Goal: Transaction & Acquisition: Purchase product/service

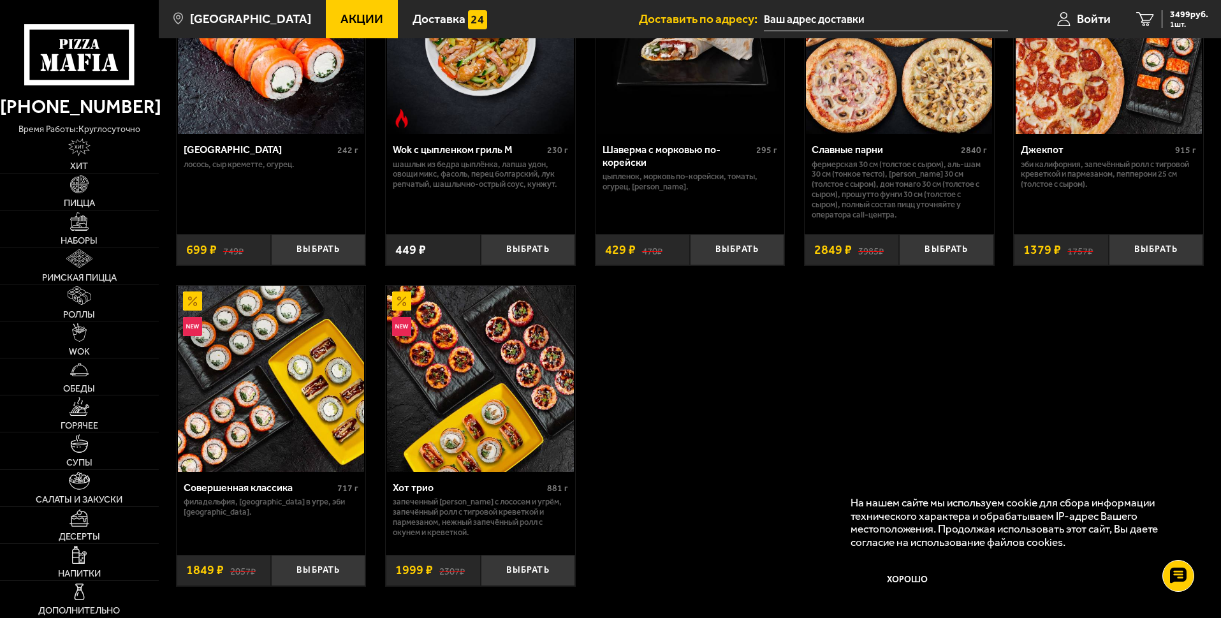
scroll to position [638, 0]
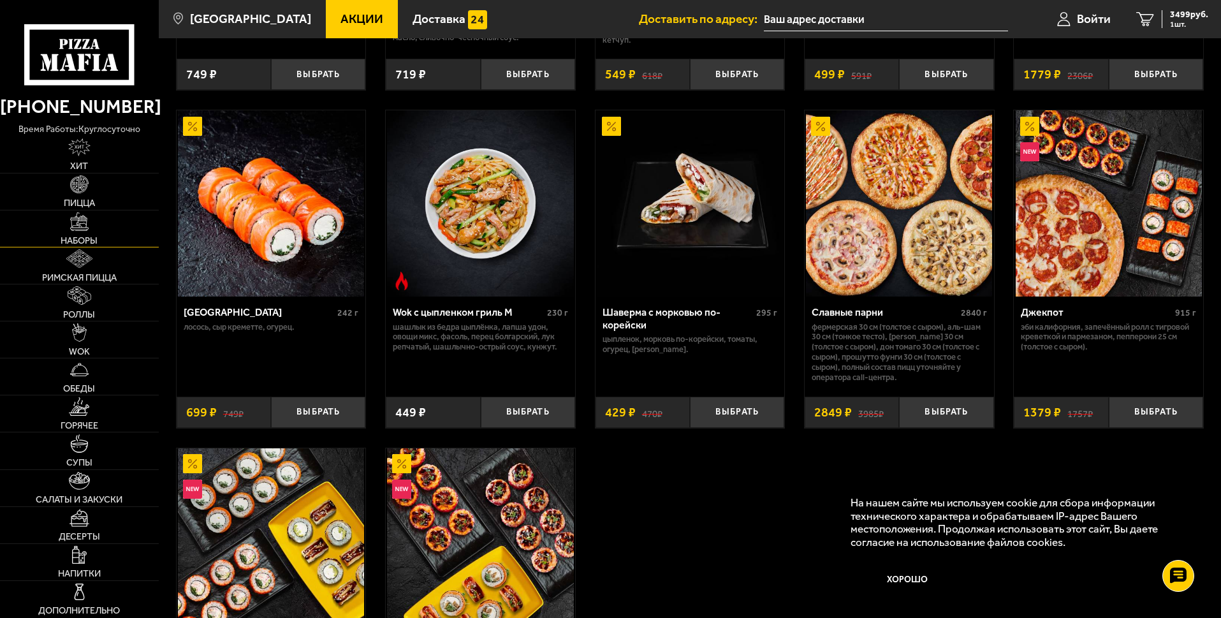
click at [90, 246] on link "Наборы" at bounding box center [79, 228] width 159 height 36
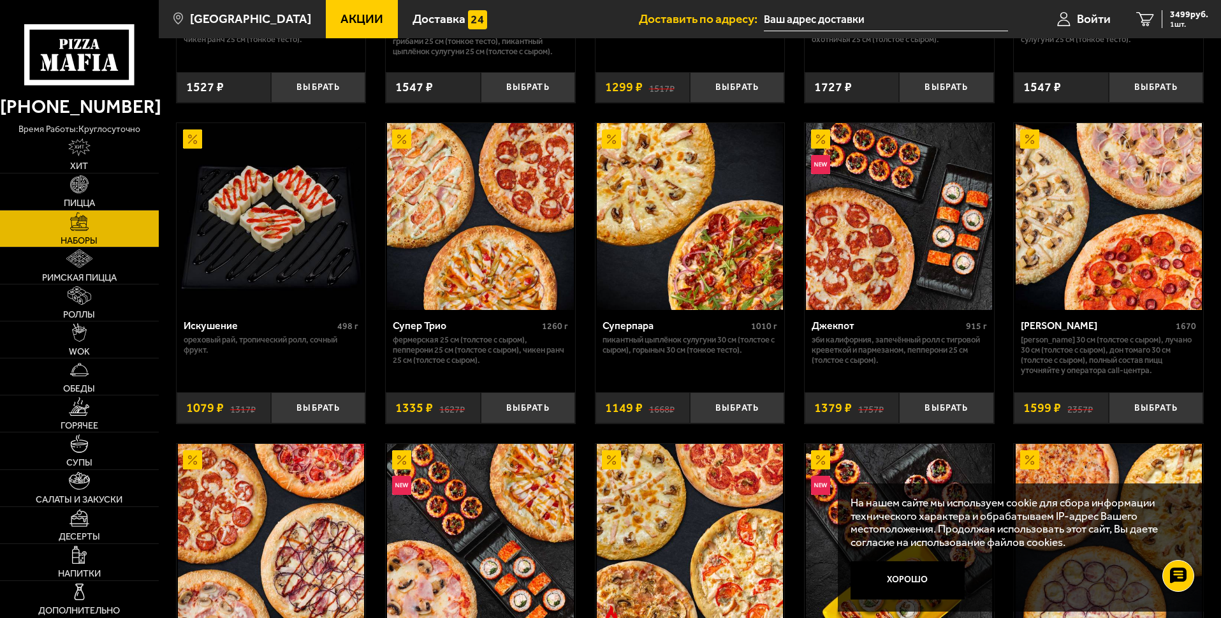
scroll to position [701, 0]
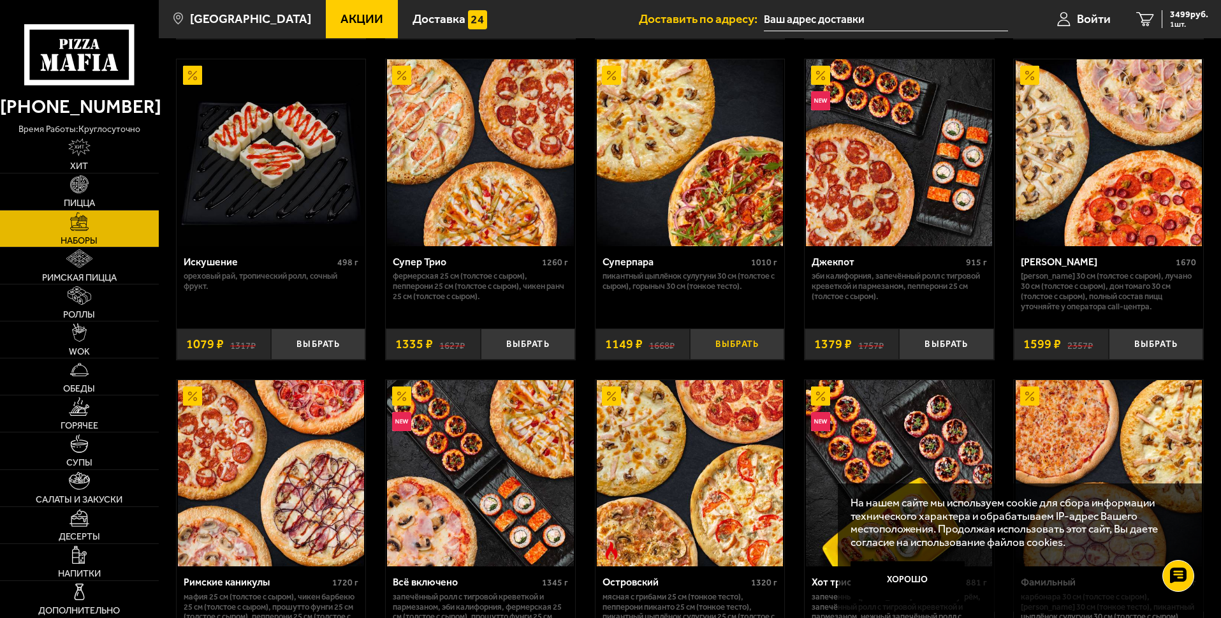
click at [734, 354] on button "Выбрать" at bounding box center [737, 343] width 94 height 31
click at [1159, 358] on button "Выбрать" at bounding box center [1156, 343] width 94 height 31
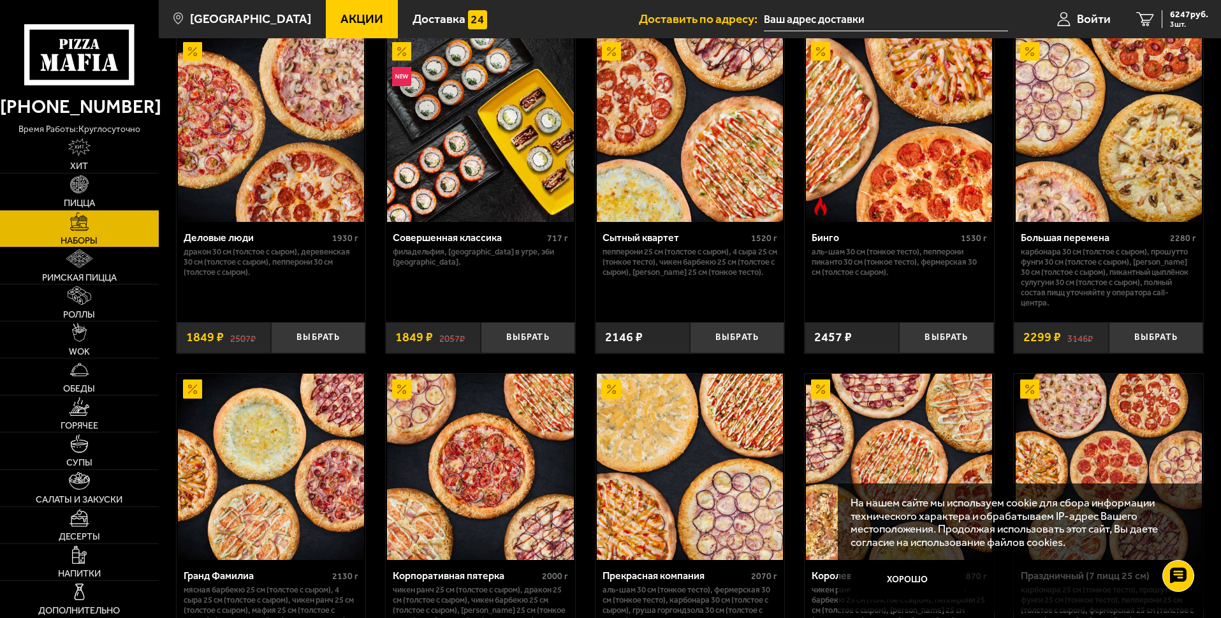
scroll to position [1403, 0]
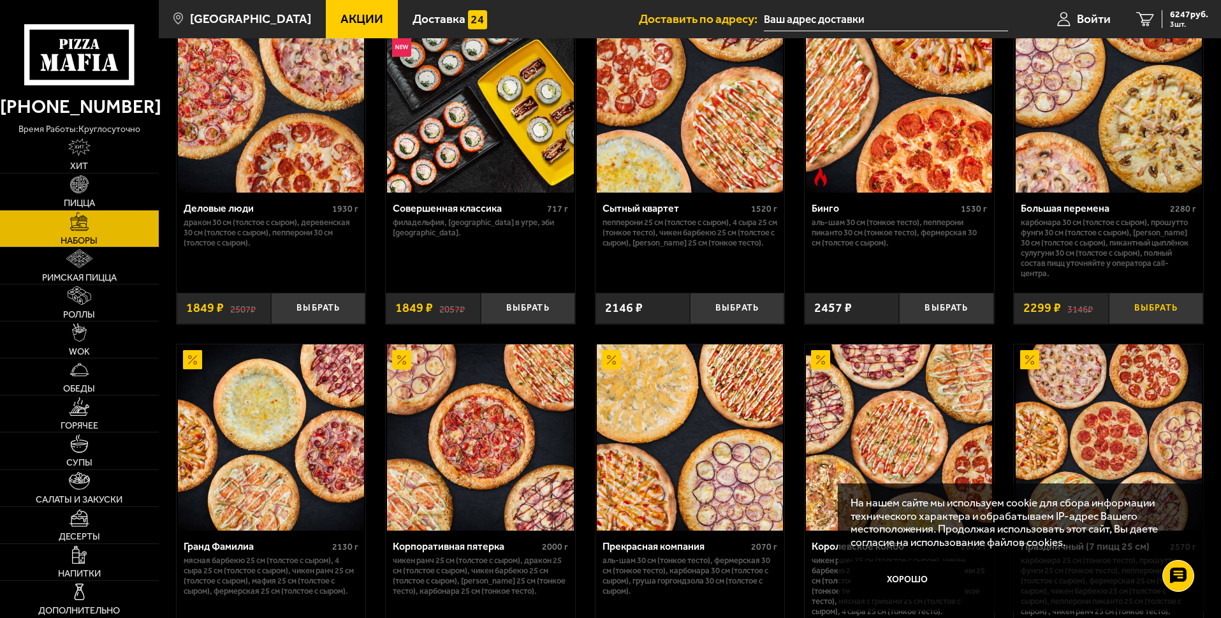
click at [1156, 324] on button "Выбрать" at bounding box center [1156, 308] width 94 height 31
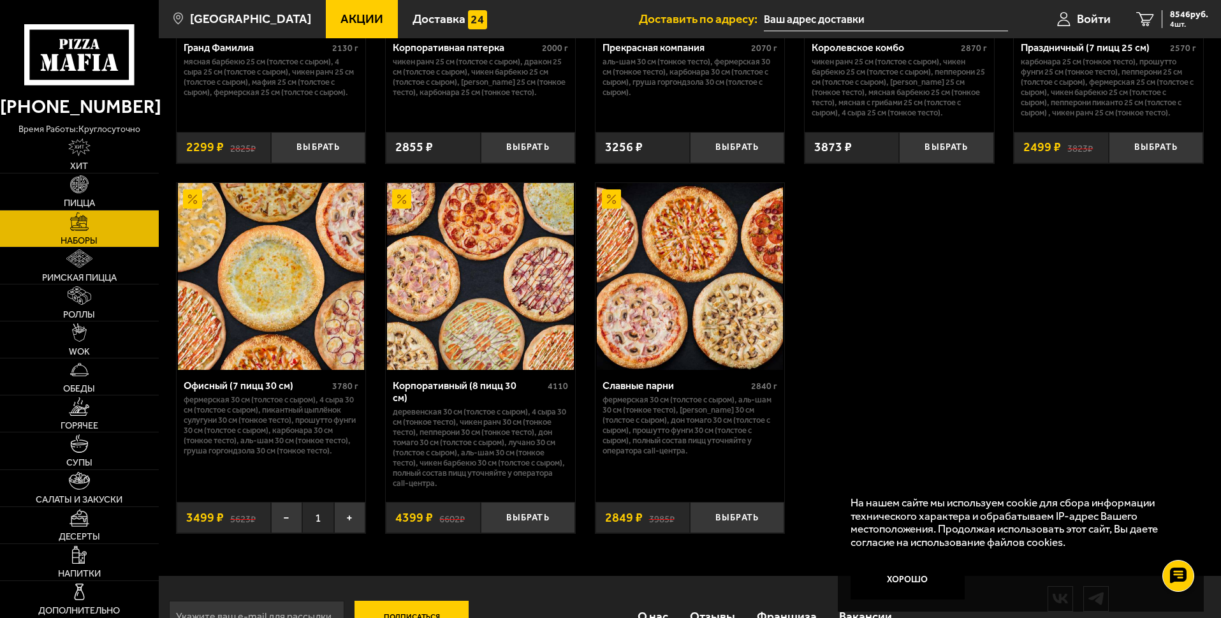
scroll to position [1913, 0]
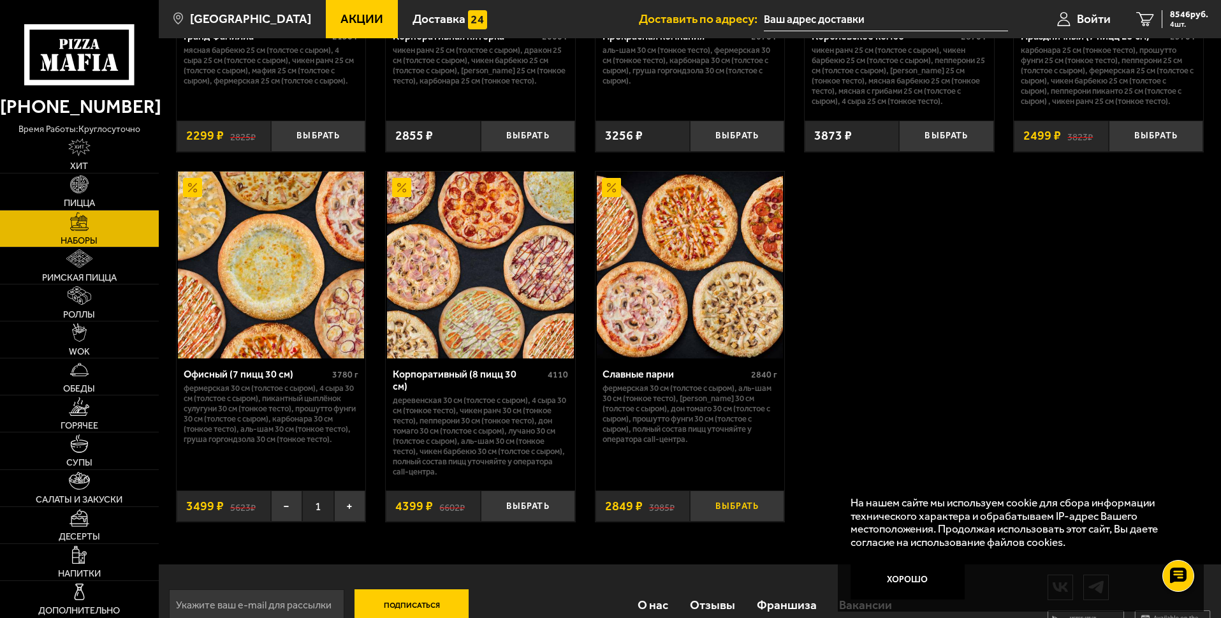
click at [730, 521] on button "Выбрать" at bounding box center [737, 505] width 94 height 31
click at [1132, 20] on icon "5" at bounding box center [1140, 19] width 18 height 15
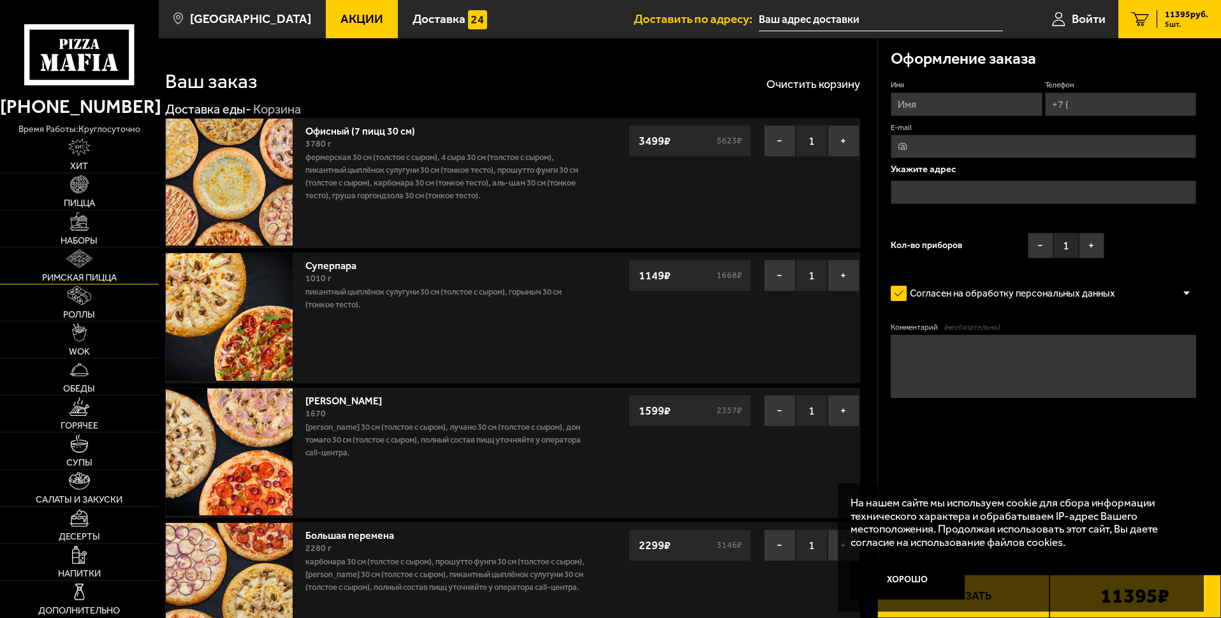
click at [80, 275] on span "Римская пицца" at bounding box center [79, 278] width 75 height 10
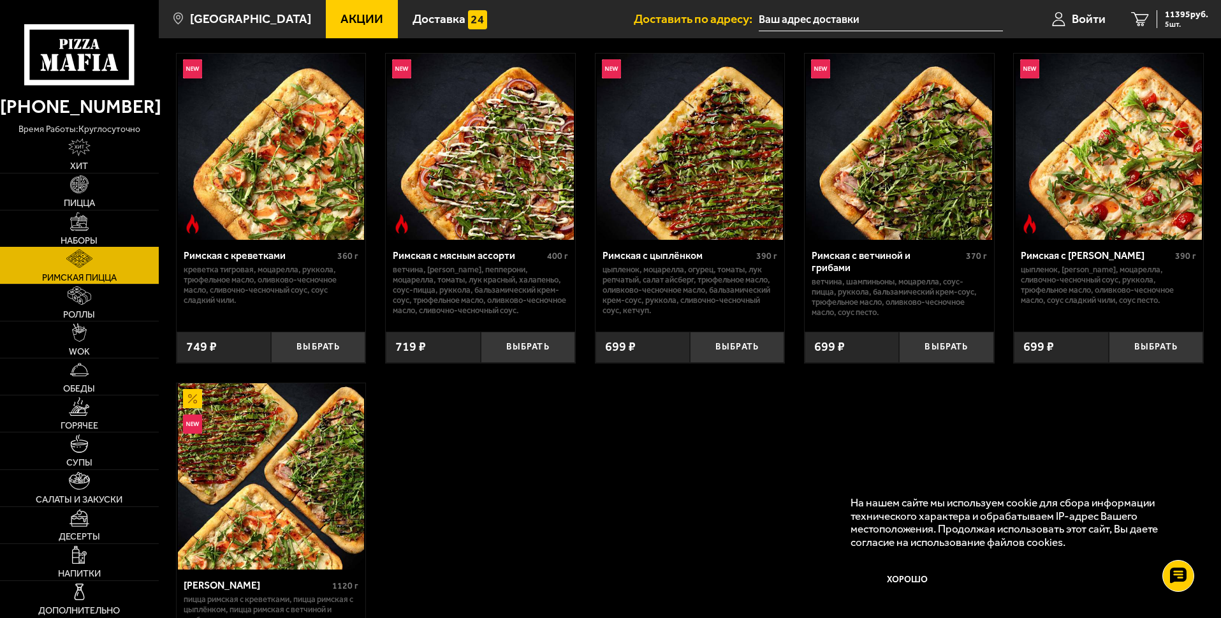
scroll to position [191, 0]
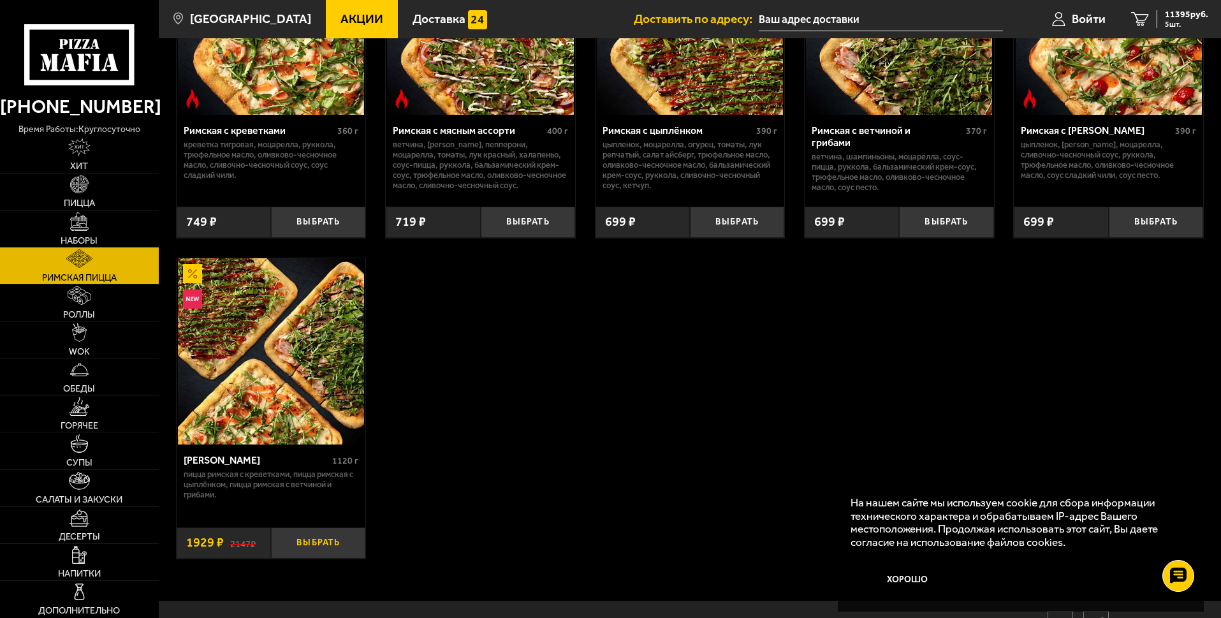
click at [334, 558] on button "Выбрать" at bounding box center [318, 542] width 94 height 31
click at [91, 421] on span "Горячее" at bounding box center [80, 426] width 38 height 10
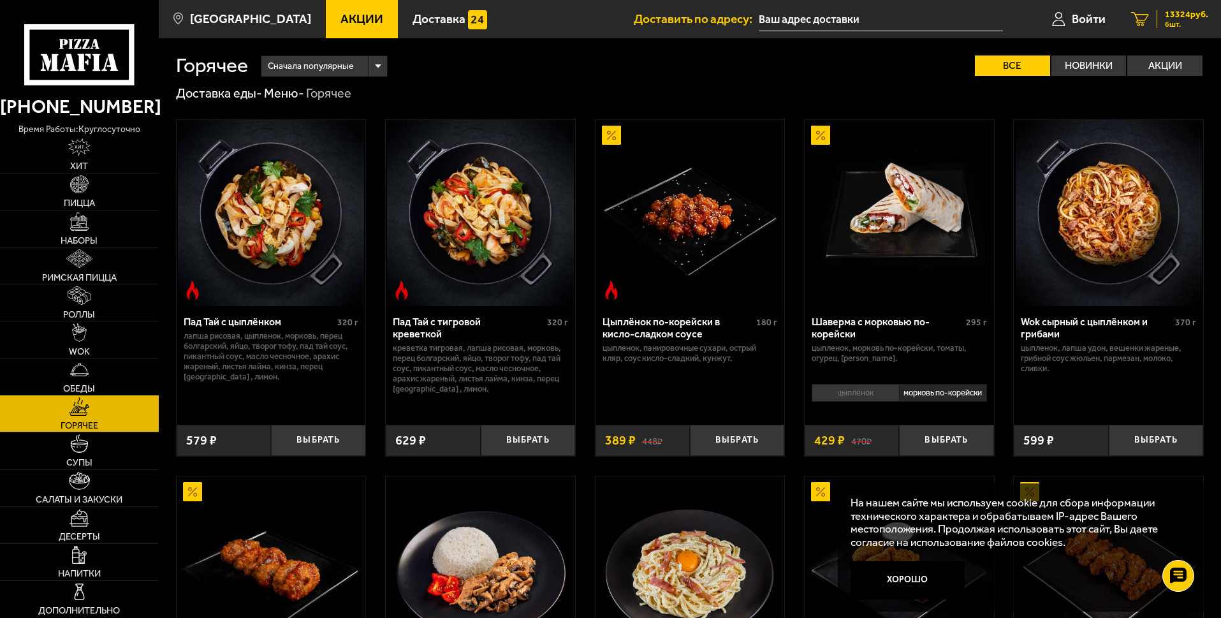
click at [1180, 20] on span "6 шт." at bounding box center [1186, 24] width 43 height 8
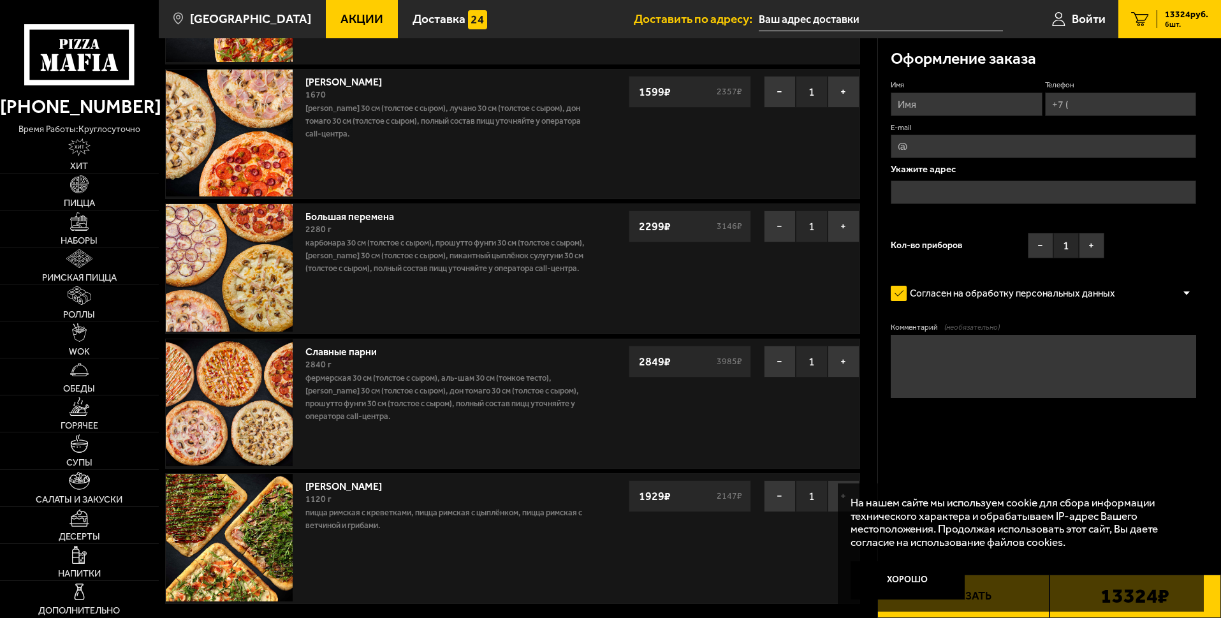
scroll to position [128, 0]
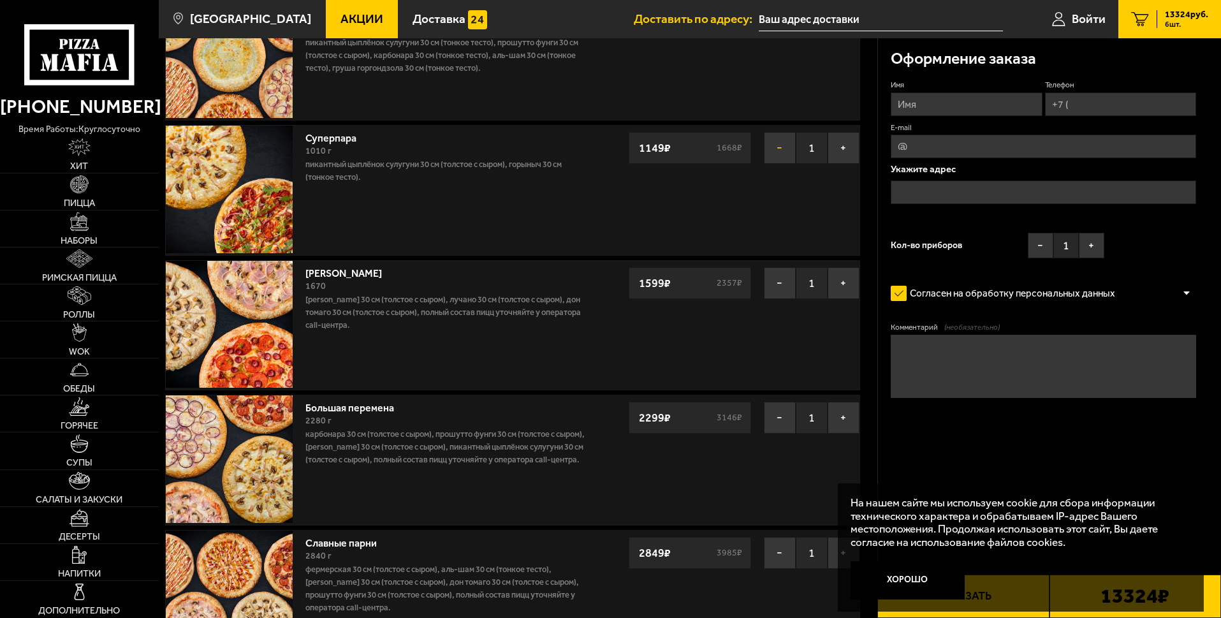
click at [784, 149] on button "−" at bounding box center [780, 148] width 32 height 32
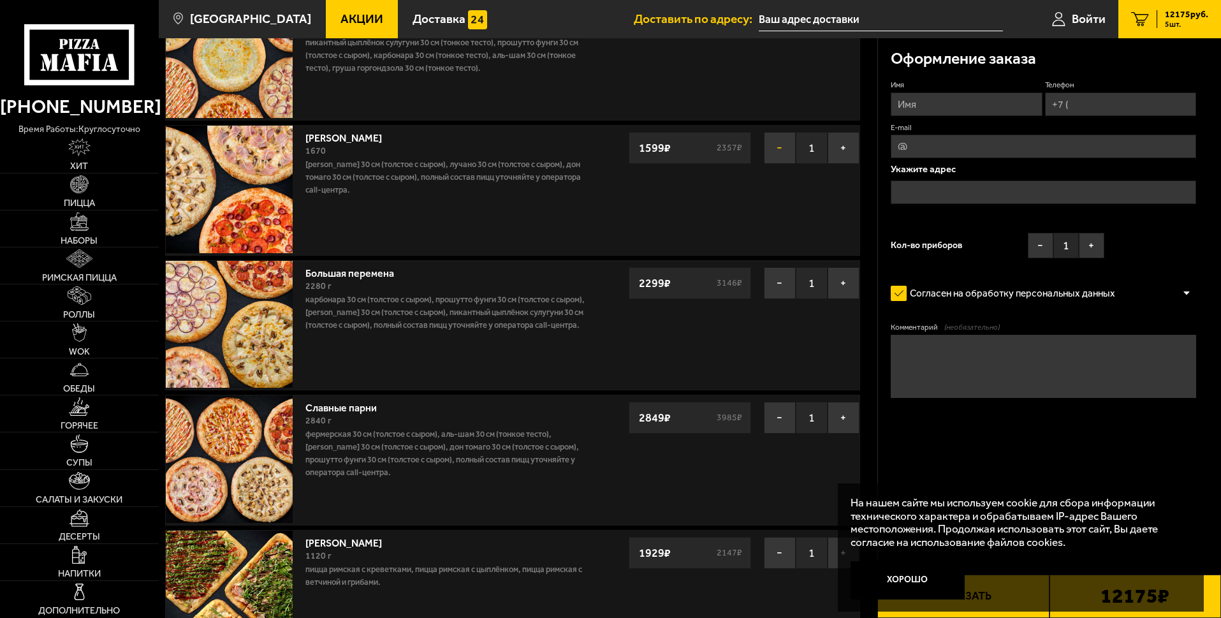
click at [778, 152] on button "−" at bounding box center [780, 148] width 32 height 32
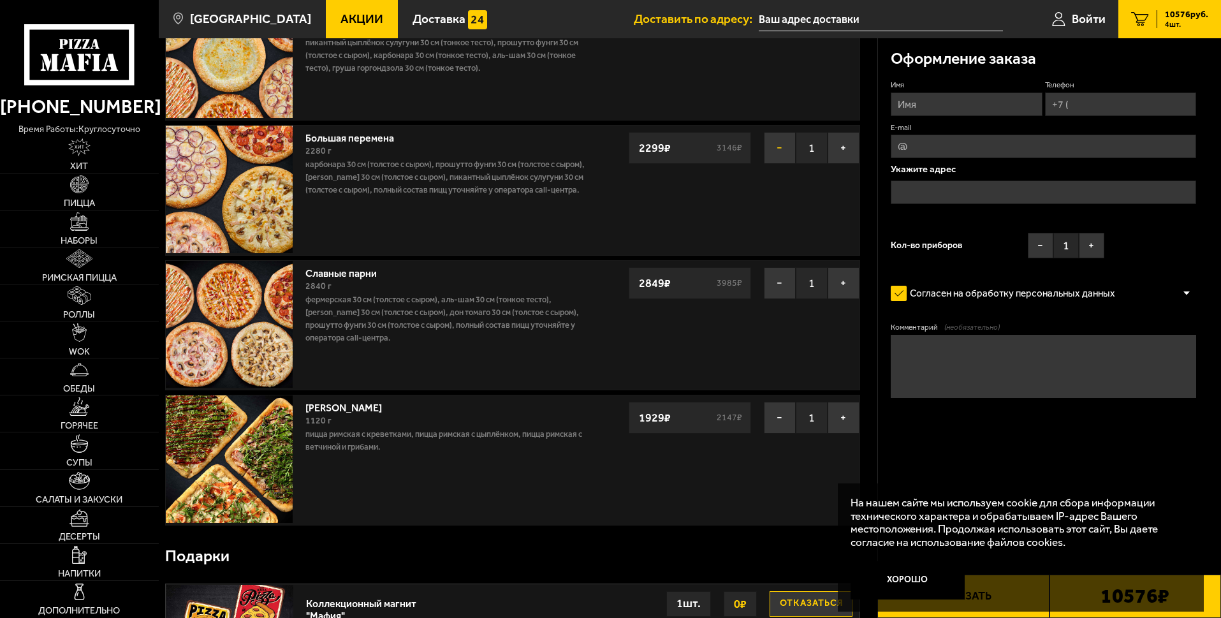
click at [778, 149] on button "−" at bounding box center [780, 148] width 32 height 32
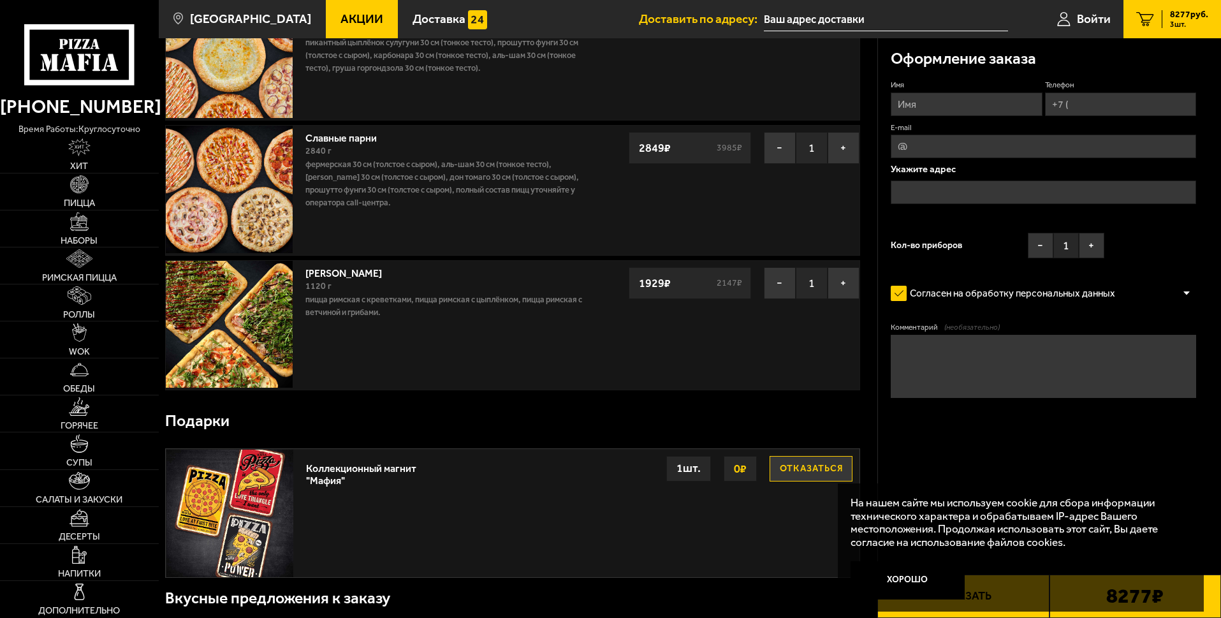
click at [778, 149] on button "−" at bounding box center [780, 148] width 32 height 32
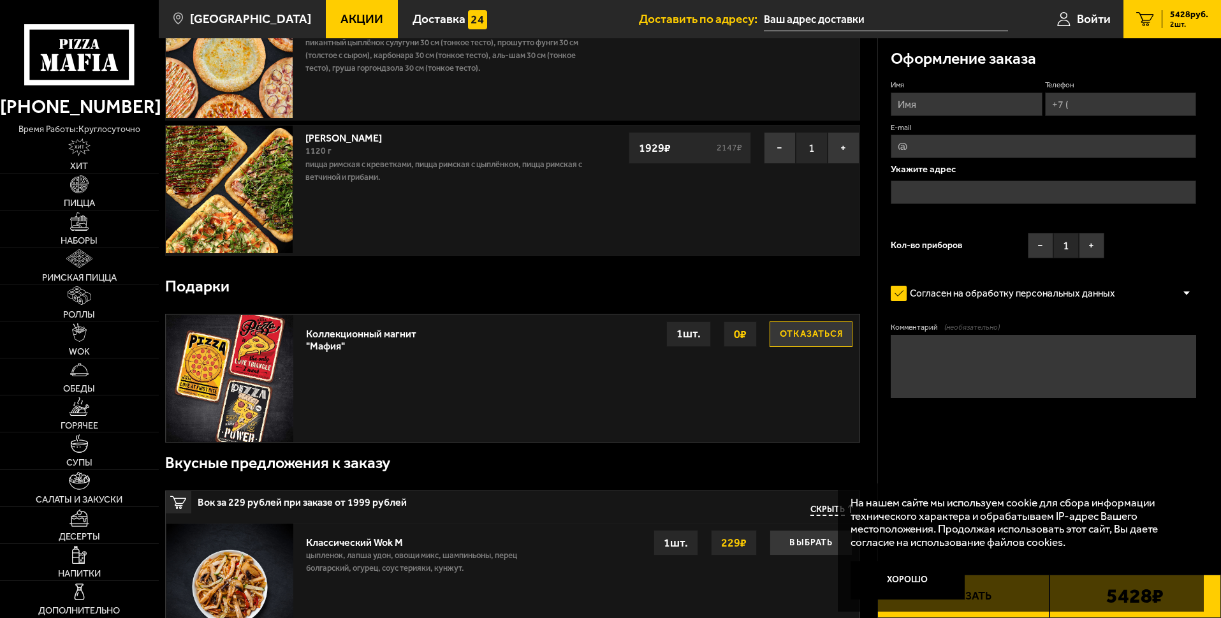
click at [778, 149] on button "−" at bounding box center [780, 148] width 32 height 32
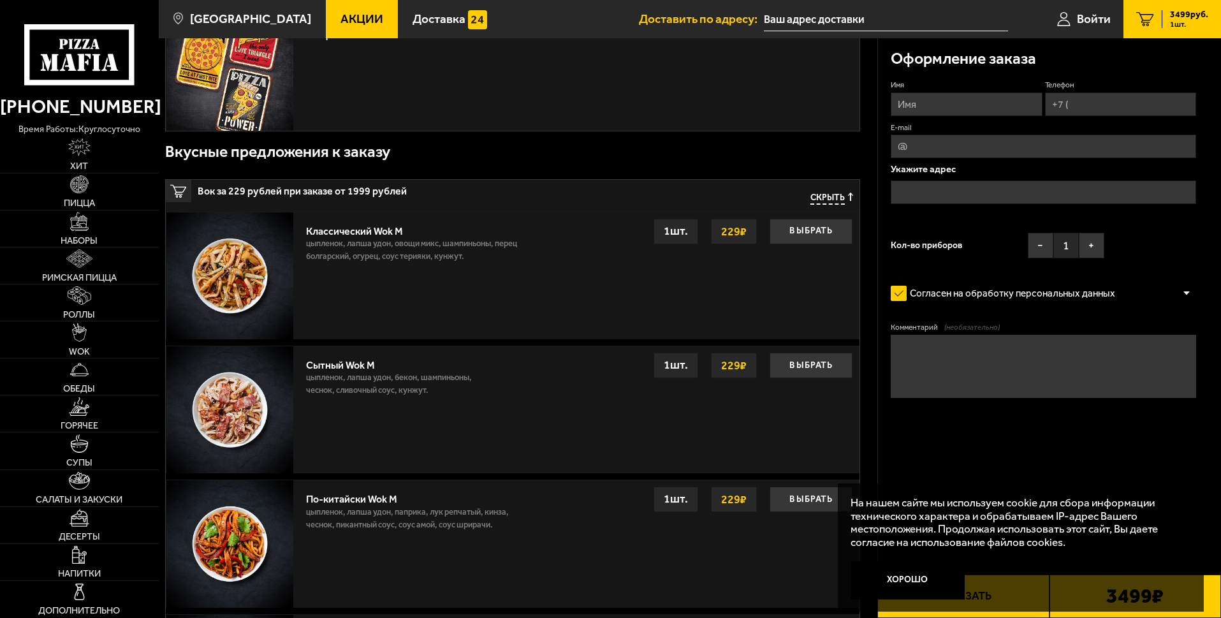
scroll to position [319, 0]
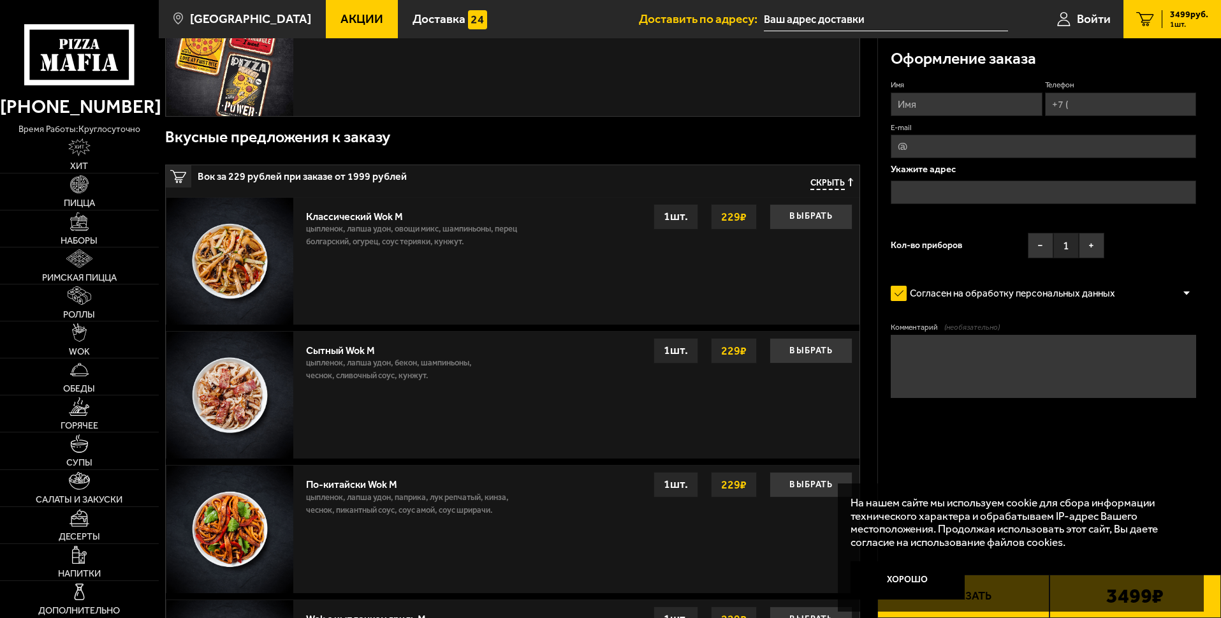
drag, startPoint x: 1214, startPoint y: 265, endPoint x: 1210, endPoint y: 150, distance: 115.5
click at [1220, 176] on html "[PHONE_NUMBER] время работы: круглосуточно [PERSON_NAME] Наборы Римская пицца Р…" at bounding box center [610, 459] width 1221 height 1556
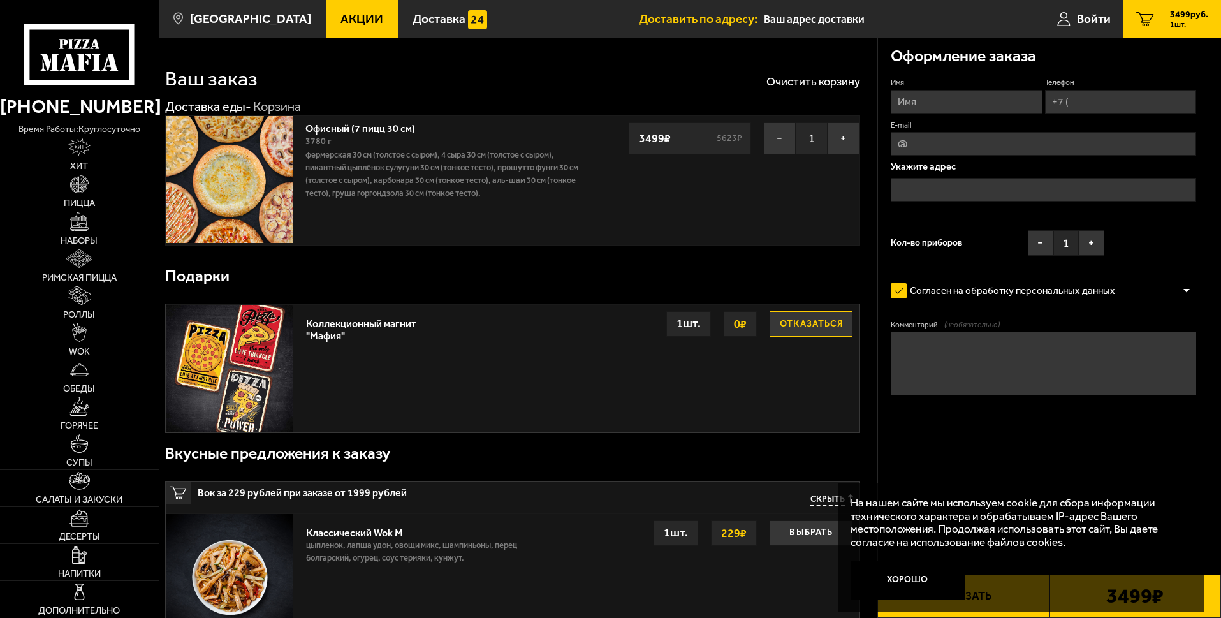
scroll to position [0, 0]
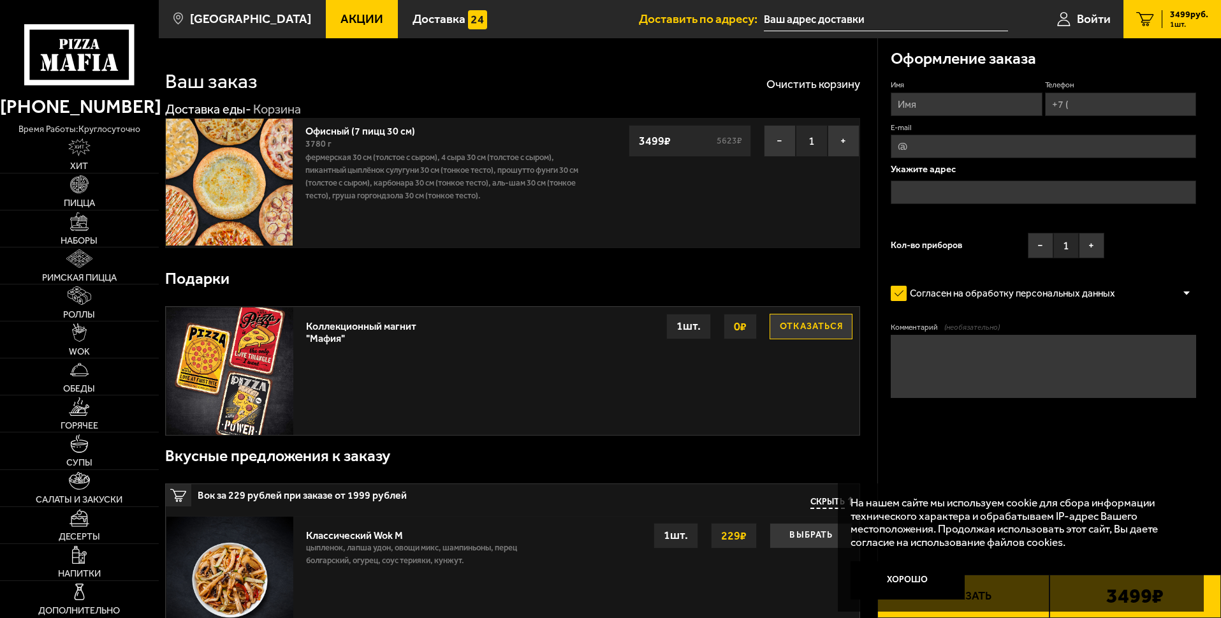
click at [259, 186] on img at bounding box center [229, 182] width 127 height 127
click at [390, 126] on link "Офисный (7 пицц 30 см)" at bounding box center [366, 129] width 122 height 16
click at [393, 131] on link "Офисный (7 пицц 30 см)" at bounding box center [366, 129] width 122 height 16
